Goal: Information Seeking & Learning: Check status

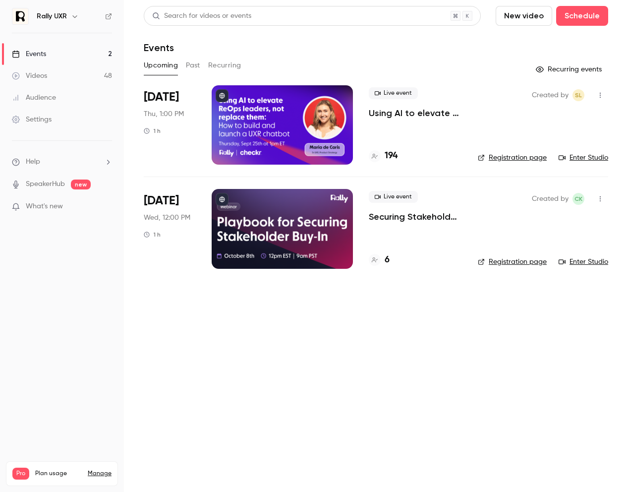
click at [191, 65] on button "Past" at bounding box center [193, 65] width 14 height 16
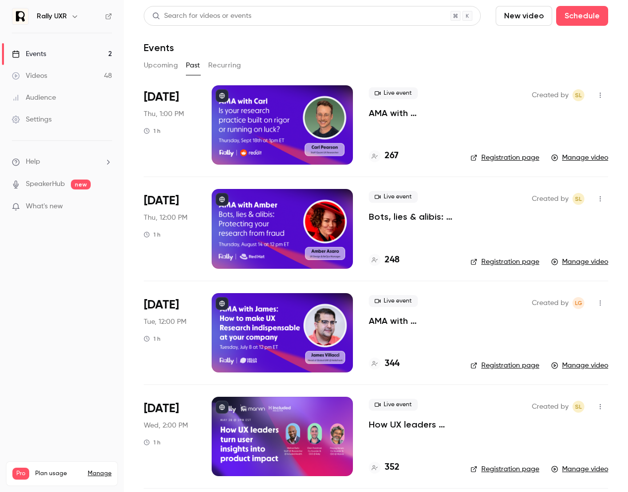
click at [399, 116] on p "AMA with Carl: Is your research practice built on rigor or running on luck?" at bounding box center [412, 113] width 86 height 12
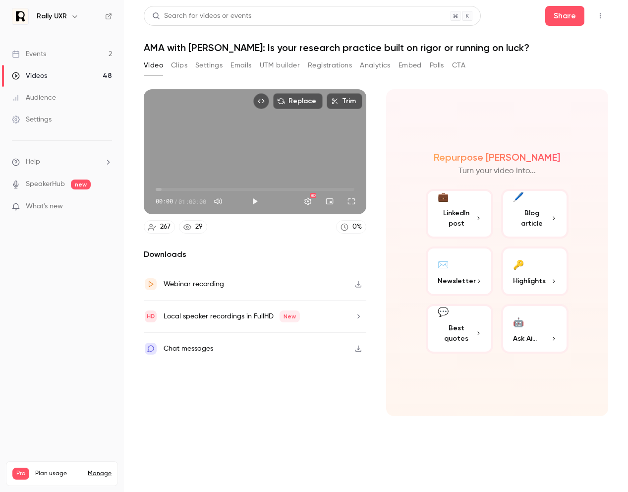
click at [334, 66] on button "Registrations" at bounding box center [330, 65] width 44 height 16
